Goal: Use online tool/utility: Utilize a website feature to perform a specific function

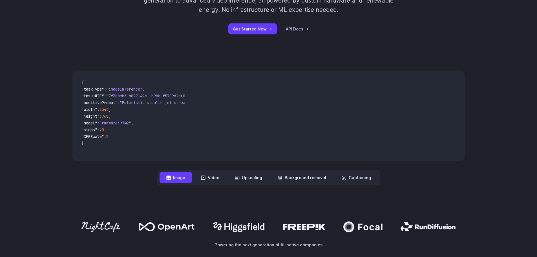
scroll to position [85, 0]
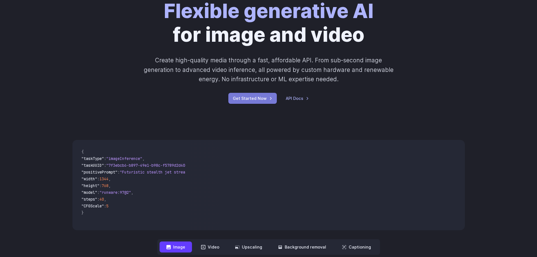
click at [255, 101] on link "Get Started Now" at bounding box center [252, 98] width 48 height 11
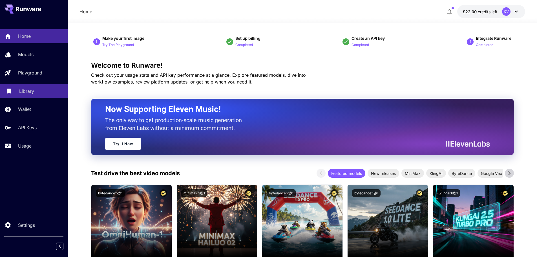
click at [25, 92] on p "Library" at bounding box center [26, 91] width 15 height 7
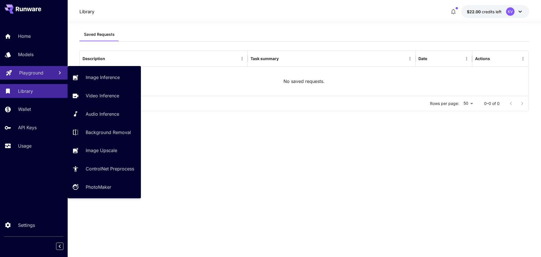
click at [32, 72] on p "Playground" at bounding box center [31, 72] width 24 height 7
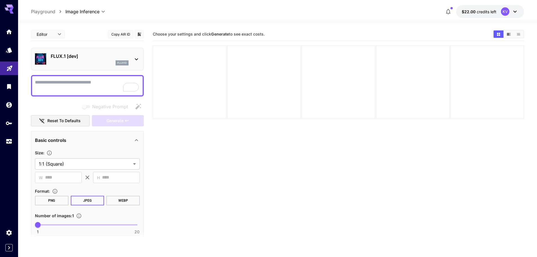
click at [515, 9] on icon at bounding box center [514, 11] width 7 height 7
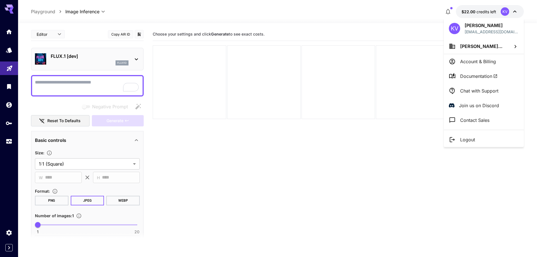
click at [389, 195] on div at bounding box center [270, 128] width 541 height 257
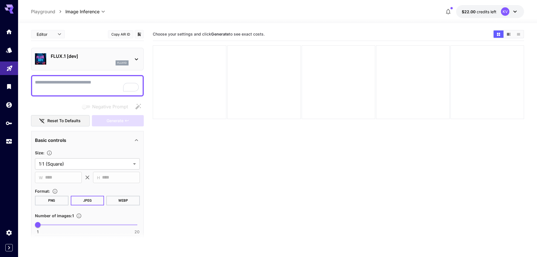
click at [135, 56] on icon at bounding box center [136, 59] width 7 height 7
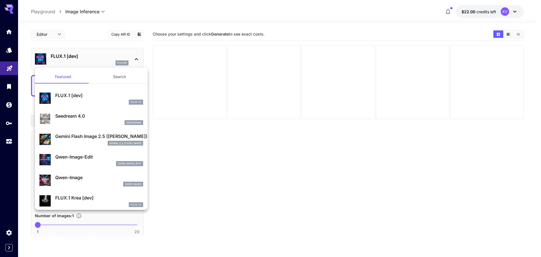
click at [221, 92] on div at bounding box center [270, 128] width 541 height 257
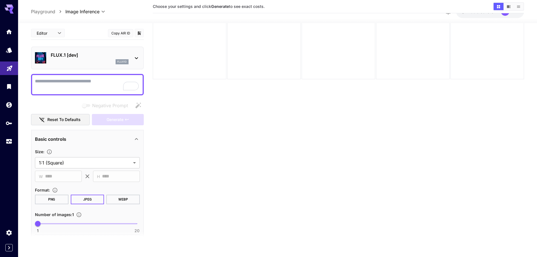
scroll to position [45, 0]
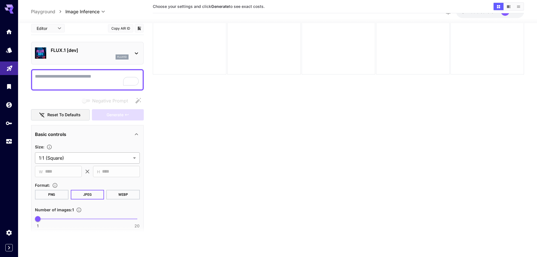
click at [72, 156] on body "**********" at bounding box center [268, 105] width 537 height 301
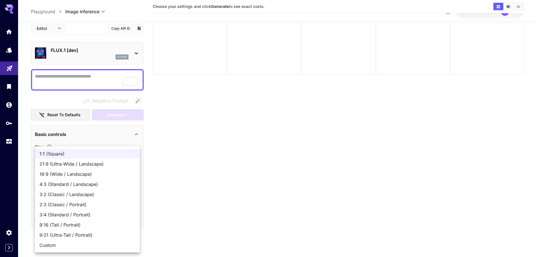
click at [210, 157] on div at bounding box center [270, 128] width 541 height 257
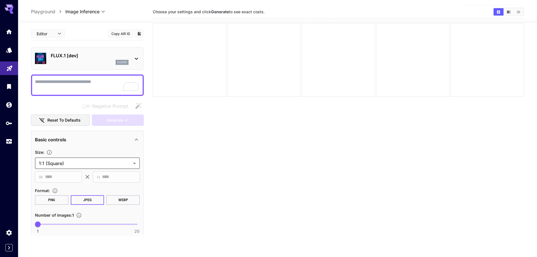
scroll to position [0, 0]
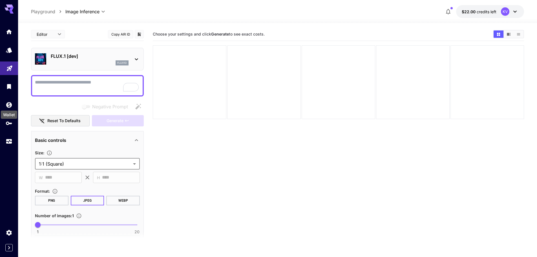
click at [8, 107] on div "Wallet" at bounding box center [8, 112] width 17 height 13
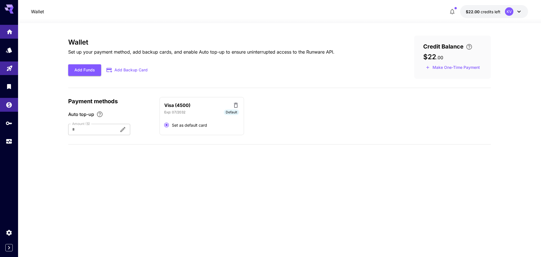
click at [8, 35] on link at bounding box center [9, 32] width 18 height 14
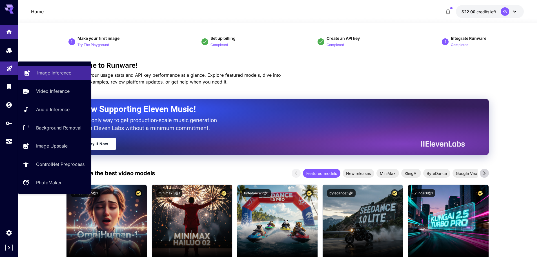
click at [25, 72] on icon at bounding box center [27, 70] width 5 height 5
